Goal: Communication & Community: Answer question/provide support

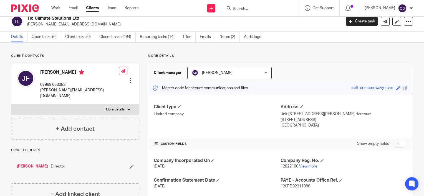
scroll to position [4, 0]
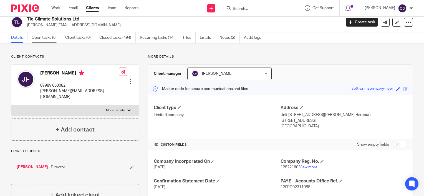
click at [47, 40] on link "Open tasks (6)" at bounding box center [46, 37] width 29 height 11
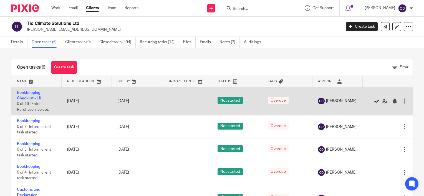
click at [374, 103] on icon at bounding box center [377, 102] width 6 height 6
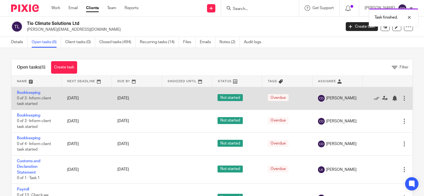
click at [368, 103] on div "Edit task Delete" at bounding box center [387, 99] width 39 height 14
click at [374, 99] on icon at bounding box center [377, 99] width 6 height 6
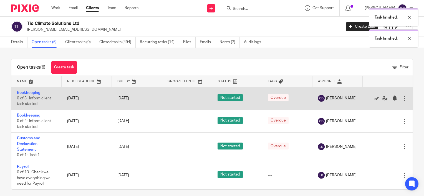
click at [368, 99] on div at bounding box center [385, 99] width 34 height 6
click at [374, 98] on icon at bounding box center [377, 99] width 6 height 6
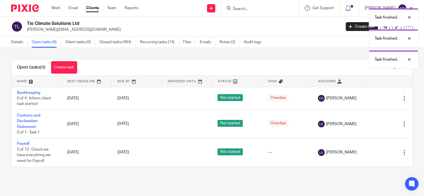
click at [374, 98] on icon at bounding box center [377, 99] width 6 height 6
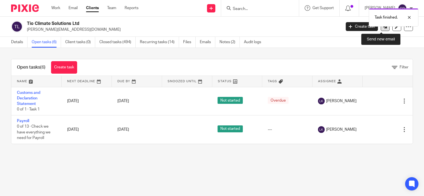
click at [381, 28] on link at bounding box center [385, 26] width 9 height 9
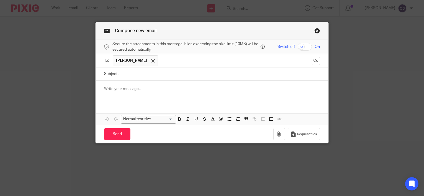
click at [163, 89] on p at bounding box center [212, 89] width 216 height 6
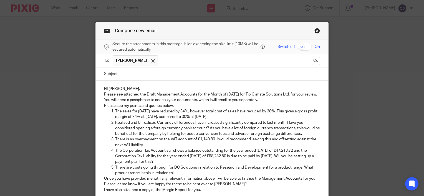
click at [163, 89] on p "HI [PERSON_NAME]," at bounding box center [212, 89] width 216 height 6
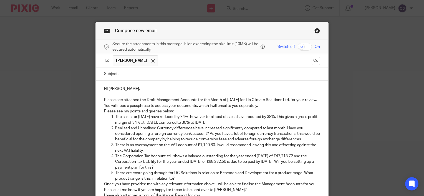
click at [287, 105] on p "Please see attached the Draft Management Accounts for the Month of [DATE] for T…" at bounding box center [212, 102] width 216 height 11
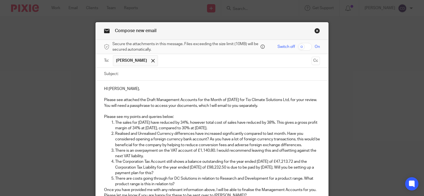
click at [258, 117] on p "Please see my points and queries below:" at bounding box center [212, 117] width 216 height 6
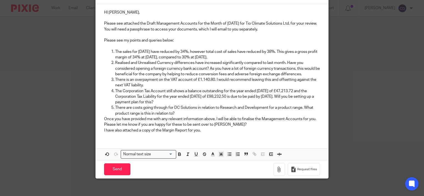
scroll to position [77, 0]
click at [210, 114] on p "There are costs going through for DC Solutions in relation to Research and Deve…" at bounding box center [217, 110] width 205 height 11
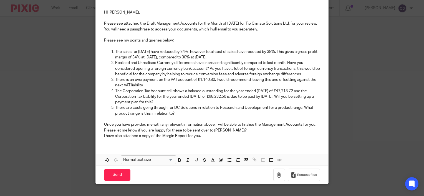
click at [233, 132] on p "Please let me know if you are happy for these to be sent over to [PERSON_NAME]?" at bounding box center [212, 131] width 216 height 6
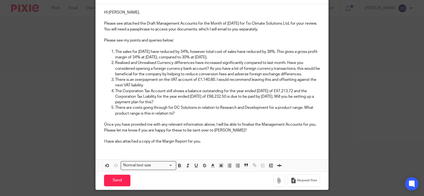
click at [320, 123] on div "HI James, Please see attached the Draft Management Accounts for the Month of Ju…" at bounding box center [212, 76] width 232 height 145
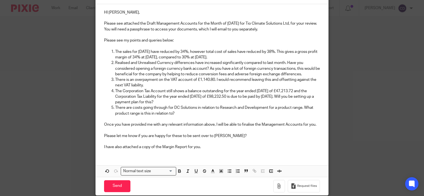
click at [227, 150] on div "HI James, Please see attached the Draft Management Accounts for the Month of Ju…" at bounding box center [212, 79] width 232 height 150
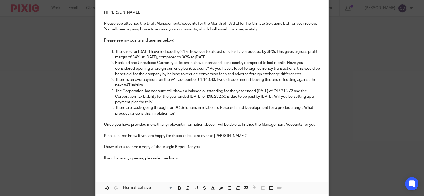
scroll to position [0, 0]
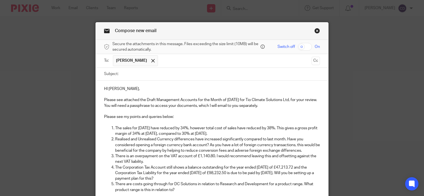
click at [226, 71] on input "Subject:" at bounding box center [220, 74] width 199 height 12
type input "R"
type input "DRAFT July 2025 Management Accounts"
click at [304, 48] on input "checkbox" at bounding box center [305, 47] width 14 height 8
checkbox input "true"
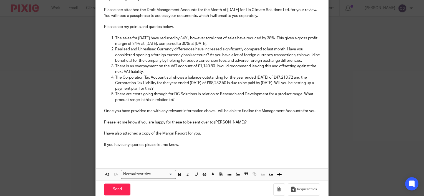
scroll to position [114, 0]
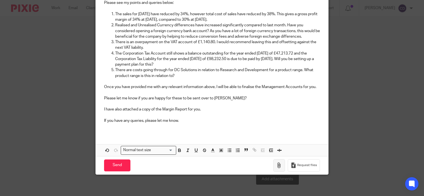
click at [273, 166] on button "button" at bounding box center [279, 166] width 12 height 12
click at [281, 162] on button "button" at bounding box center [279, 166] width 12 height 12
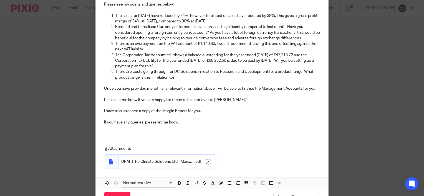
scroll to position [145, 0]
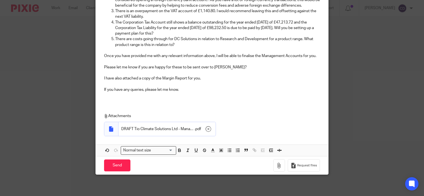
click at [174, 100] on div "HI James, Please see attached the Draft Management Accounts for the Month of Ju…" at bounding box center [212, 18] width 232 height 167
click at [123, 166] on input "Send" at bounding box center [117, 166] width 26 height 12
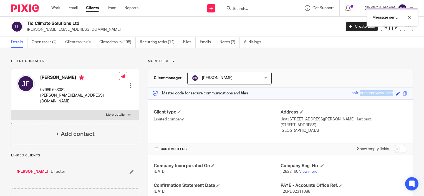
drag, startPoint x: 339, startPoint y: 95, endPoint x: 391, endPoint y: 94, distance: 51.6
click at [391, 94] on div "Master code for secure communications and files soft-crimson-wavy-river Save so…" at bounding box center [280, 94] width 264 height 12
copy div "soft-crimson-wavy-river"
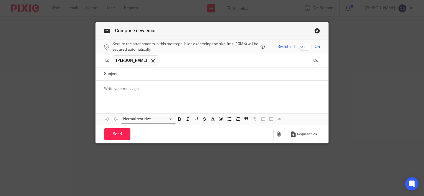
click at [191, 75] on input "Subject:" at bounding box center [220, 74] width 199 height 12
type input "p"
type input "Passphrase"
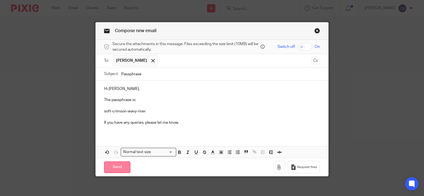
click at [115, 169] on input "Send" at bounding box center [117, 168] width 26 height 12
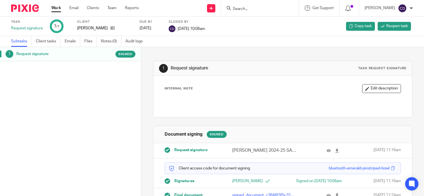
scroll to position [17, 0]
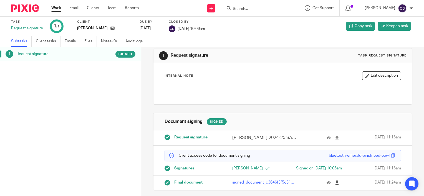
click at [335, 183] on icon at bounding box center [337, 183] width 4 height 4
